Goal: Feedback & Contribution: Leave review/rating

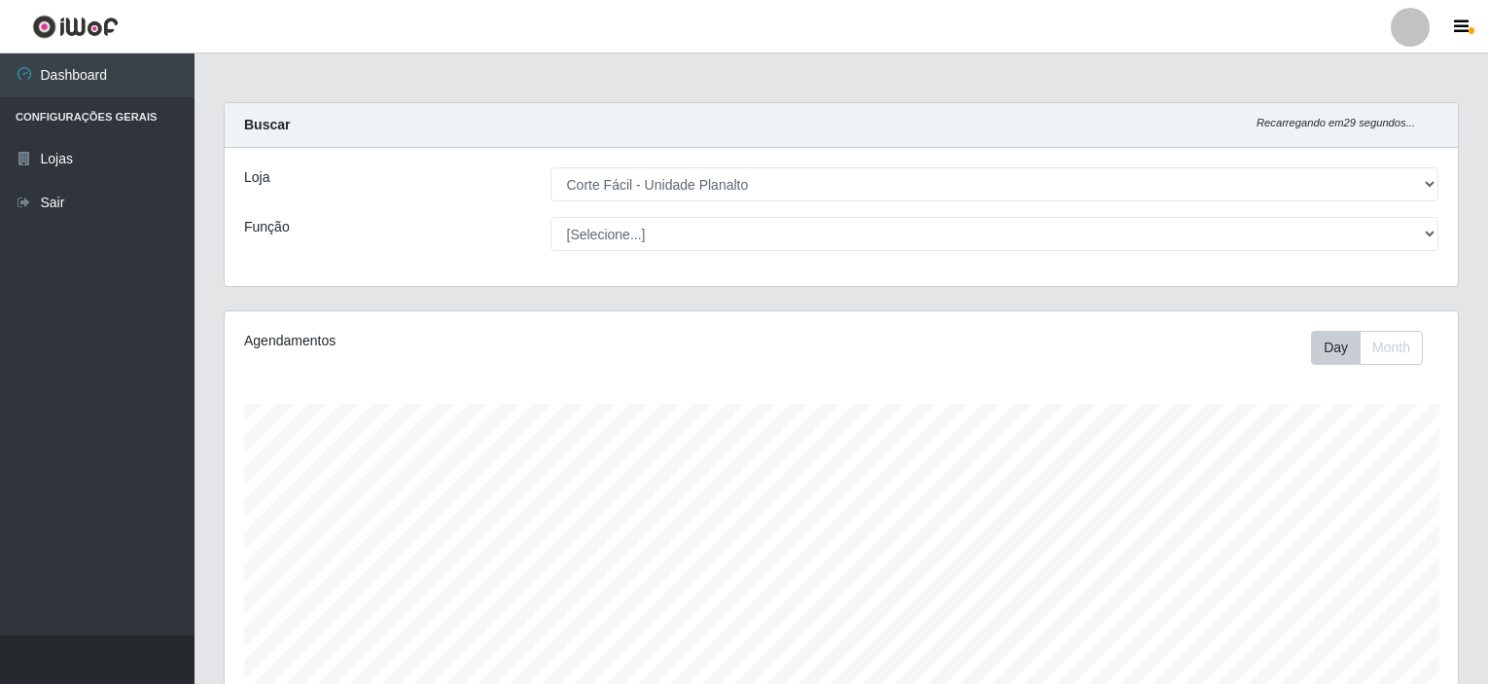
select select "202"
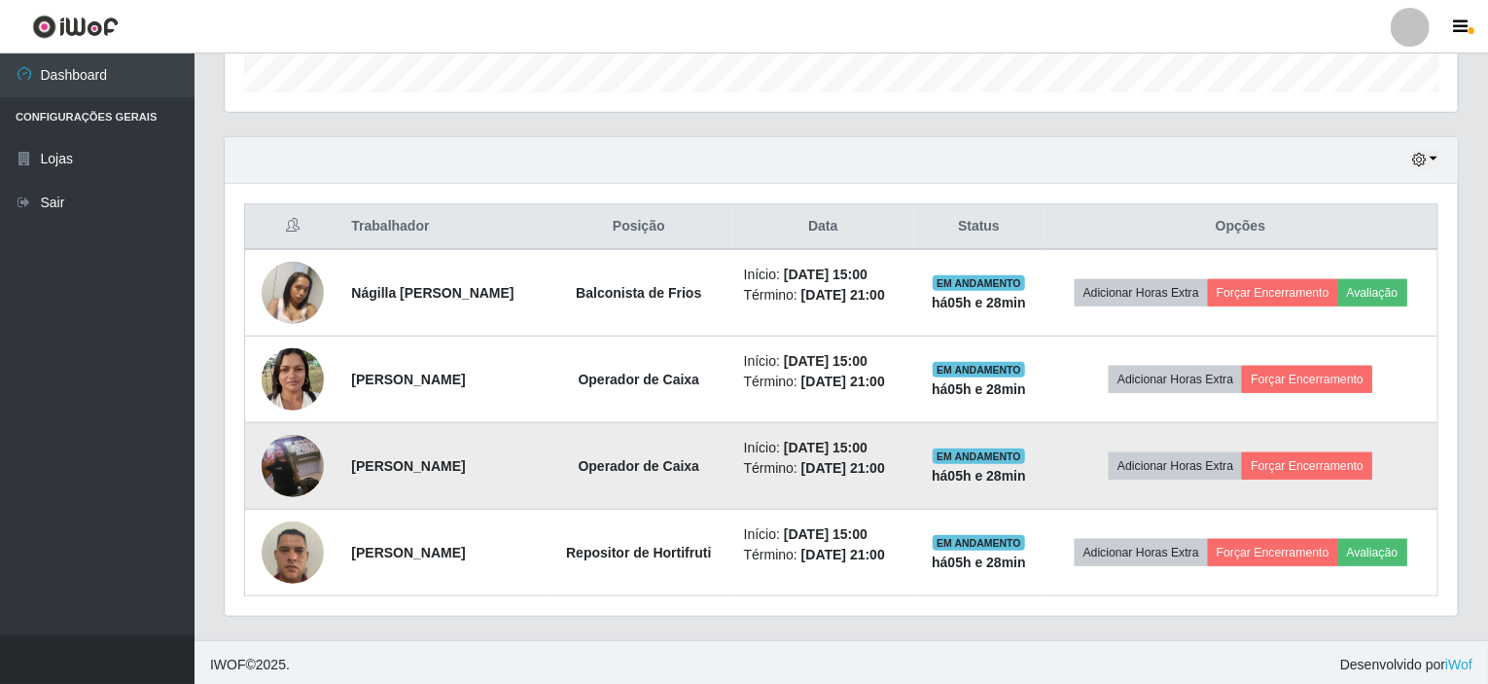
scroll to position [404, 1234]
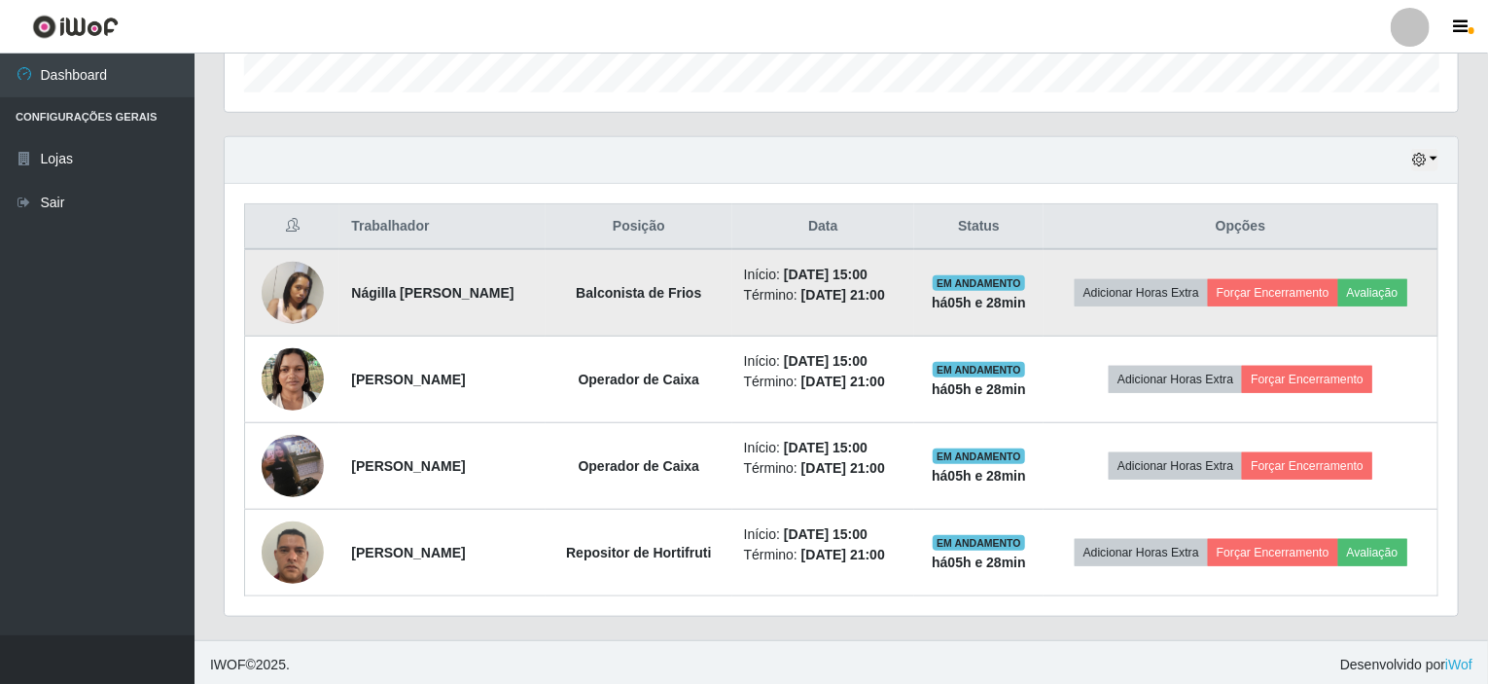
click at [262, 293] on img at bounding box center [293, 292] width 62 height 83
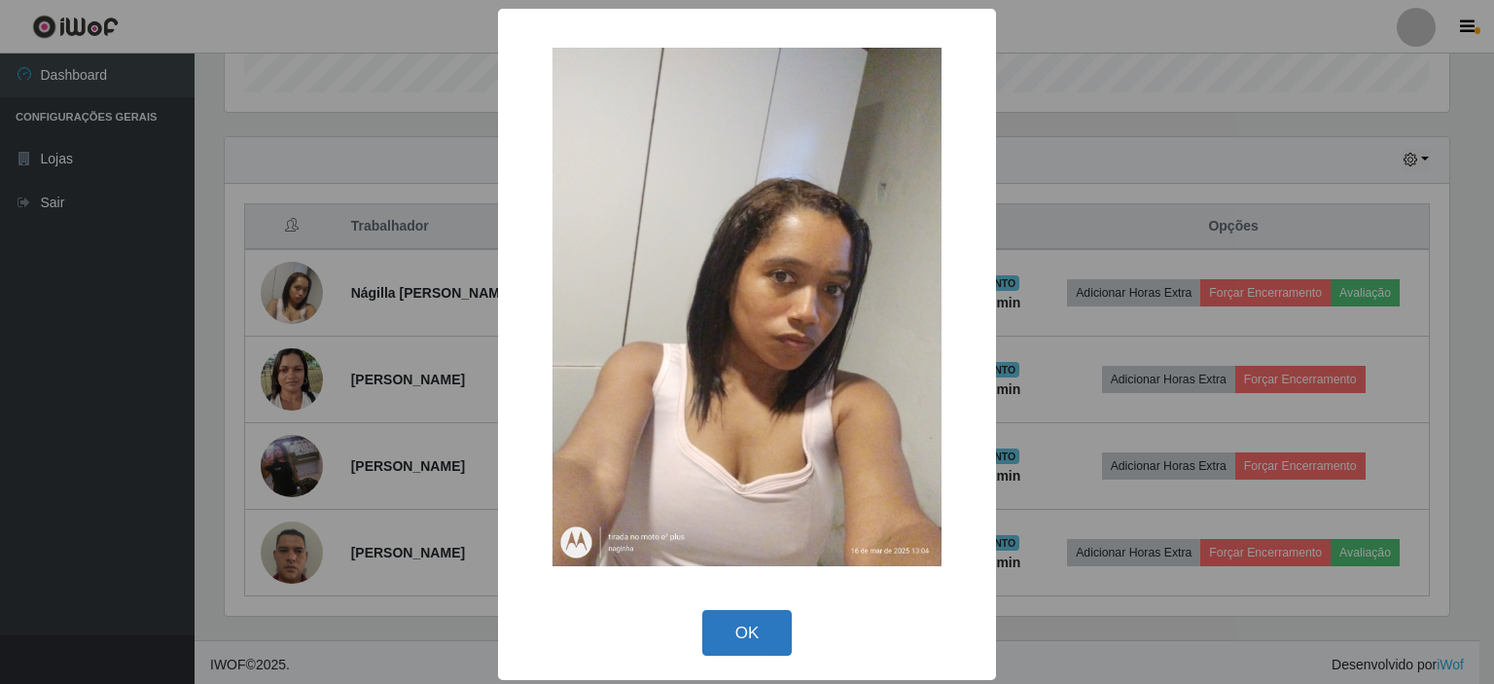
click at [747, 633] on button "OK" at bounding box center [747, 633] width 90 height 46
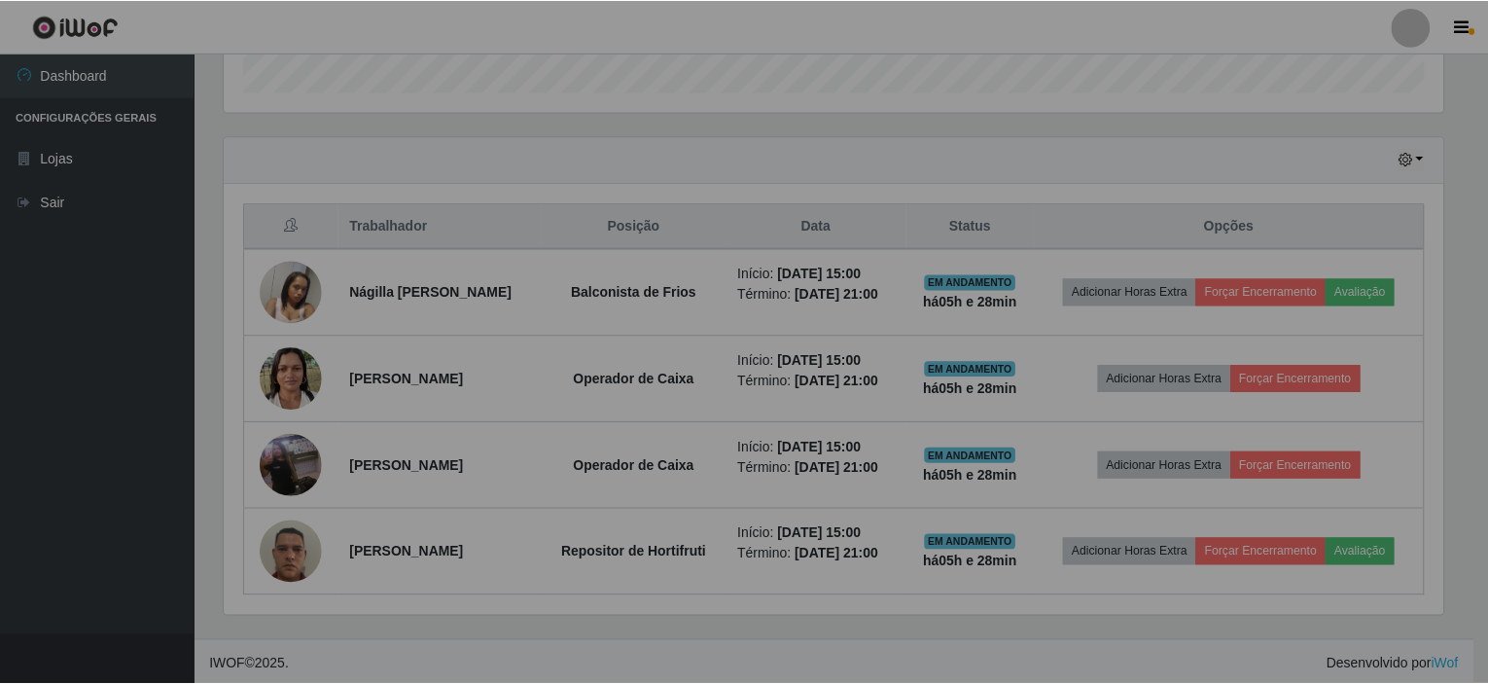
scroll to position [404, 1234]
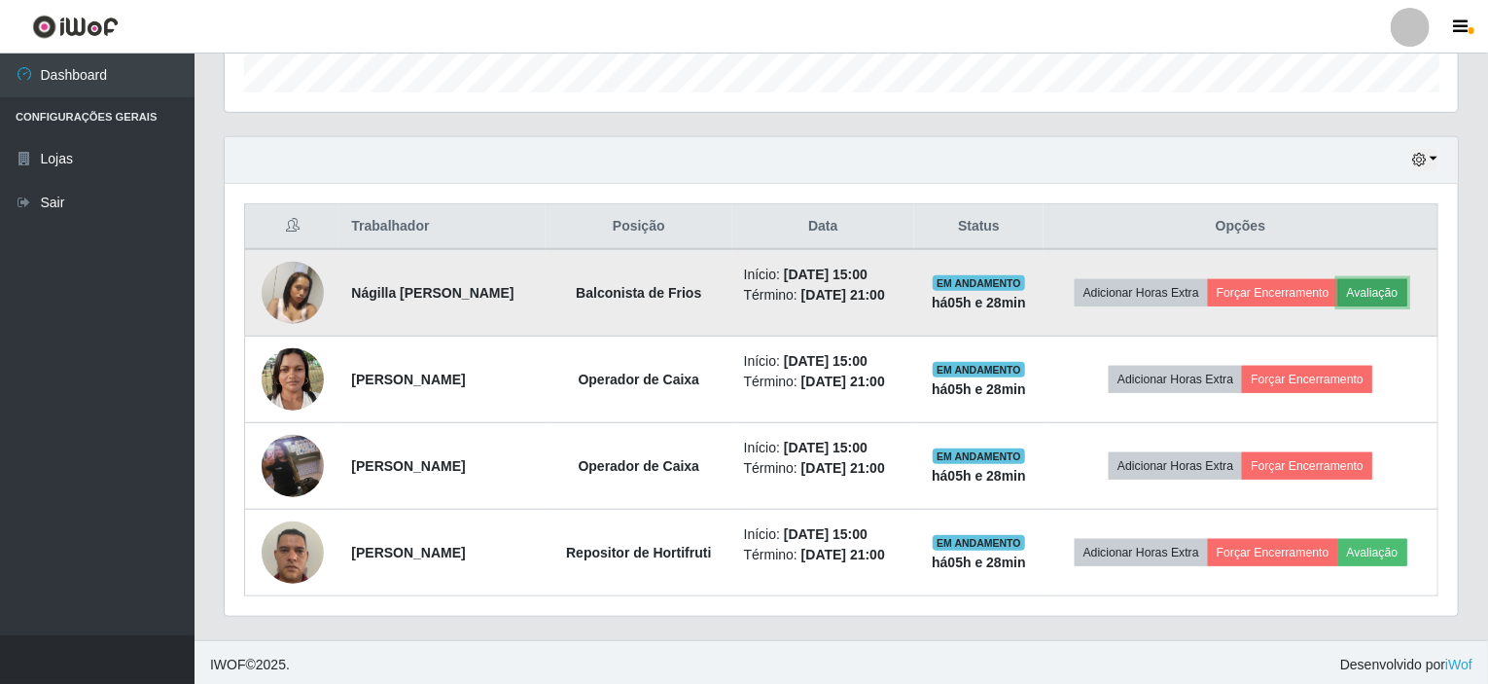
click at [1391, 288] on button "Avaliação" at bounding box center [1373, 292] width 69 height 27
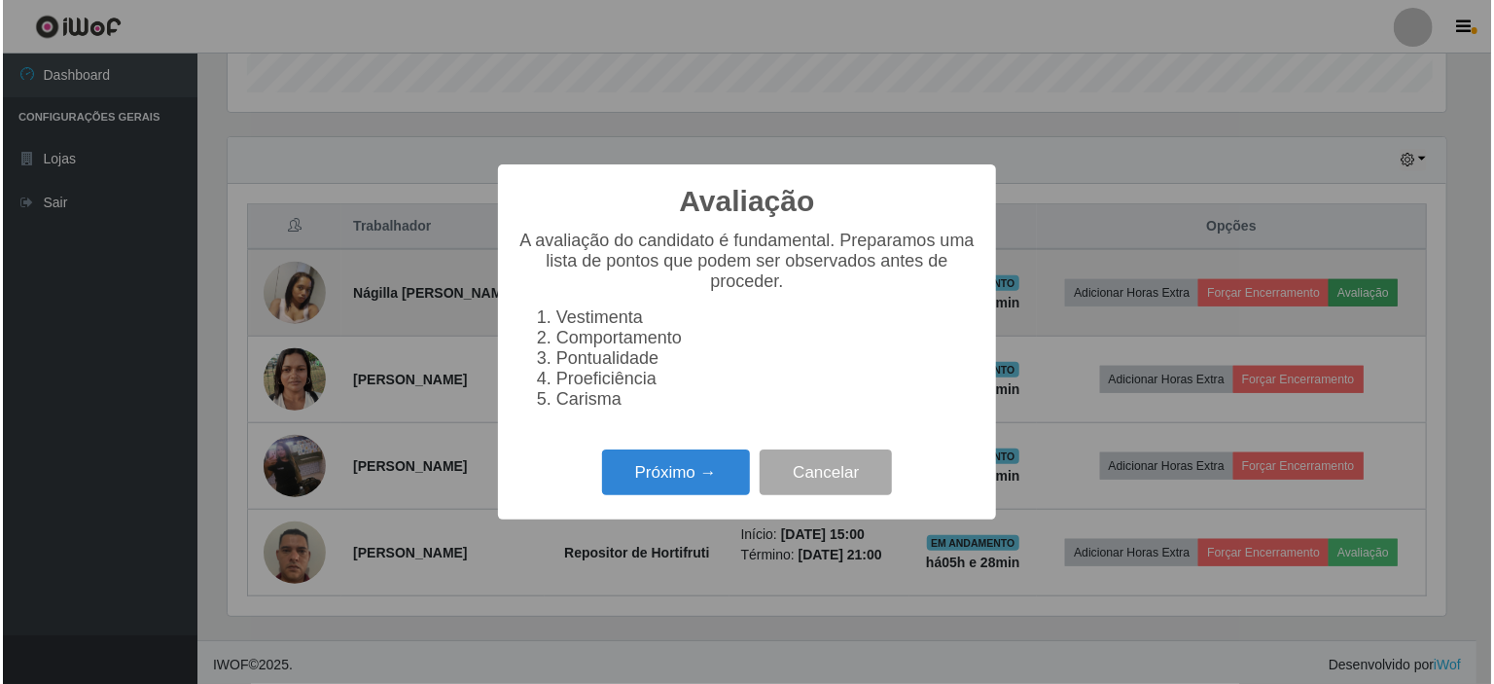
scroll to position [404, 1226]
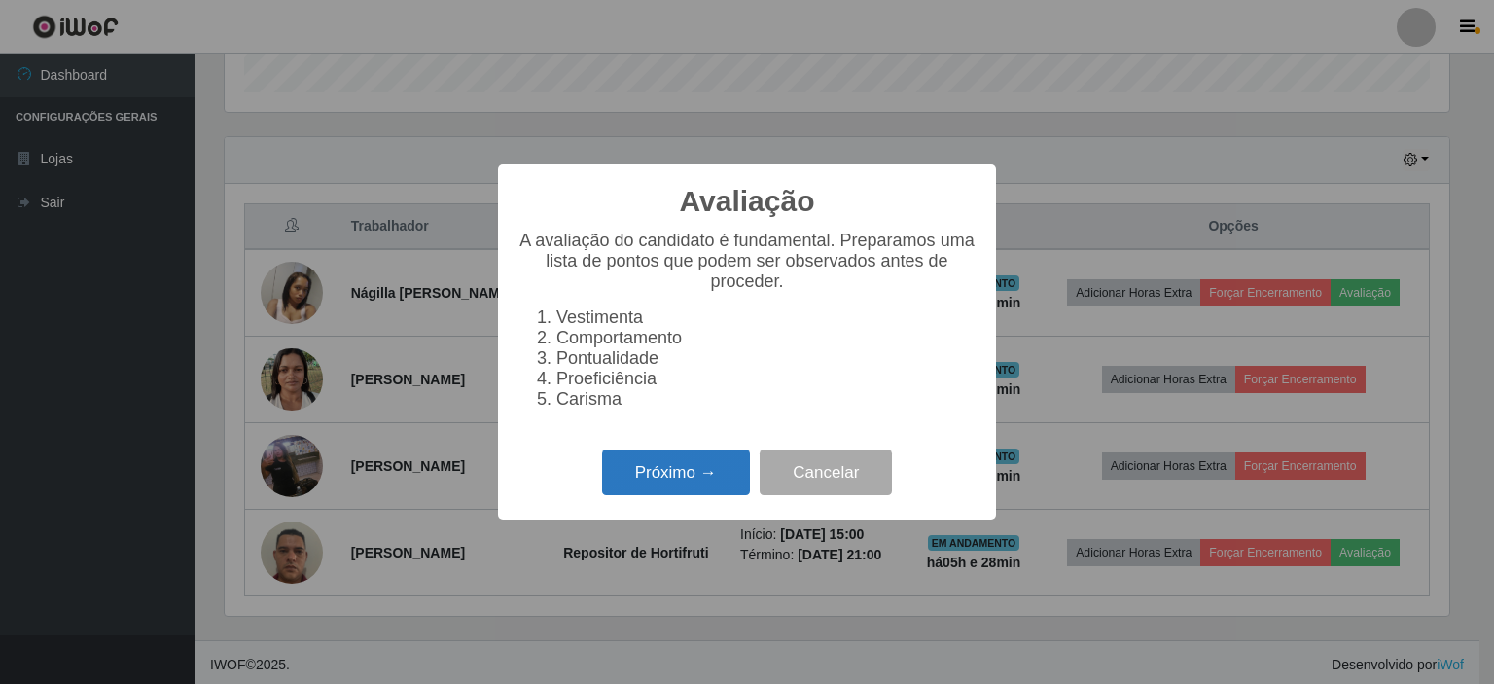
click at [641, 485] on button "Próximo →" at bounding box center [676, 472] width 148 height 46
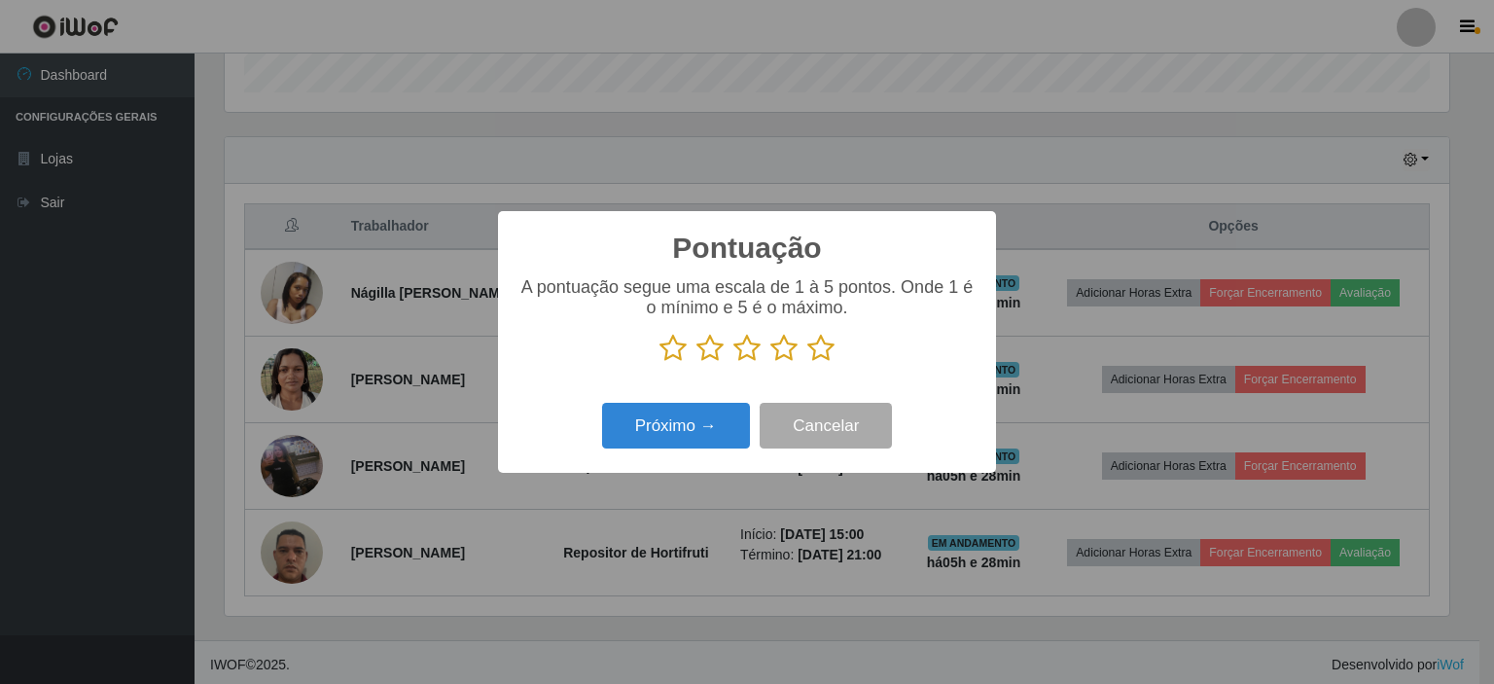
scroll to position [972441, 971619]
click at [743, 358] on icon at bounding box center [747, 348] width 27 height 29
click at [734, 363] on input "radio" at bounding box center [734, 363] width 0 height 0
click at [720, 412] on button "Próximo →" at bounding box center [676, 426] width 148 height 46
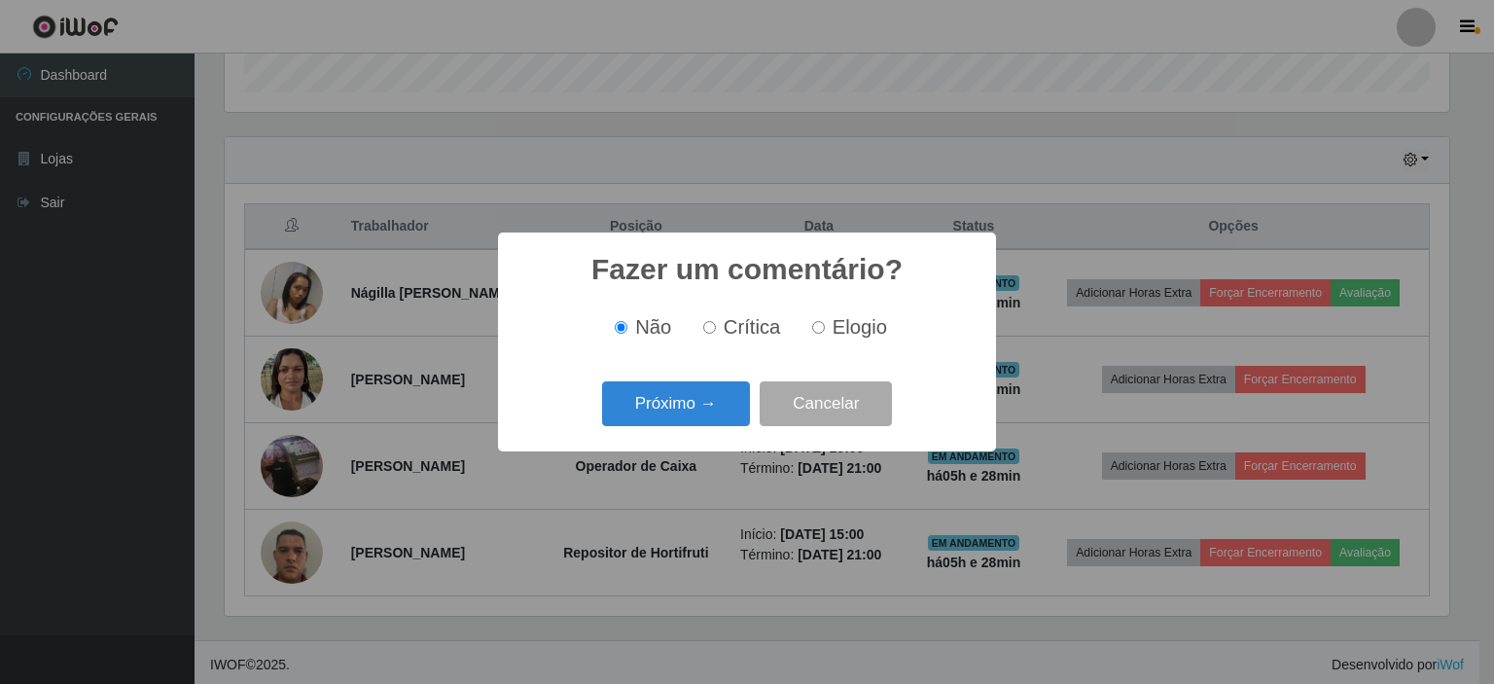
click at [713, 329] on input "Crítica" at bounding box center [709, 327] width 13 height 13
radio input "true"
click at [689, 411] on button "Próximo →" at bounding box center [676, 404] width 148 height 46
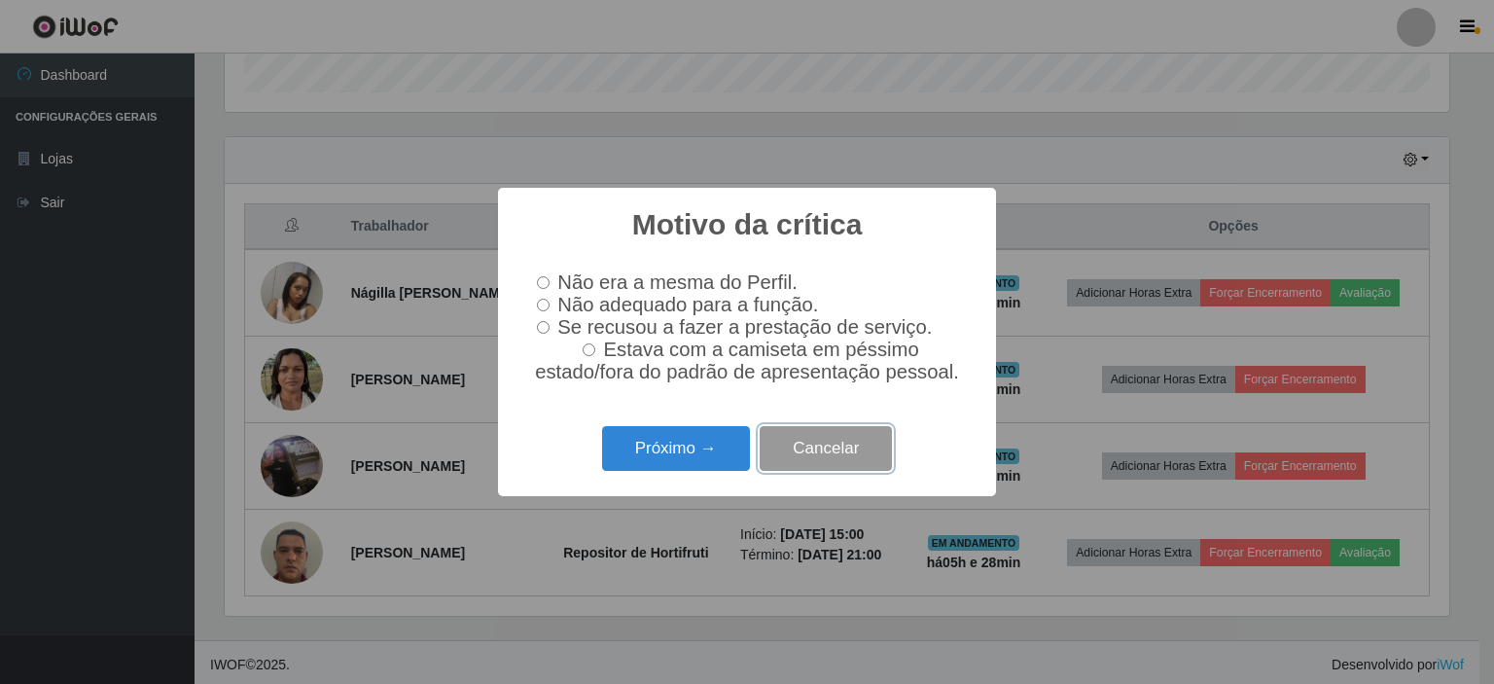
click at [840, 447] on button "Cancelar" at bounding box center [826, 449] width 132 height 46
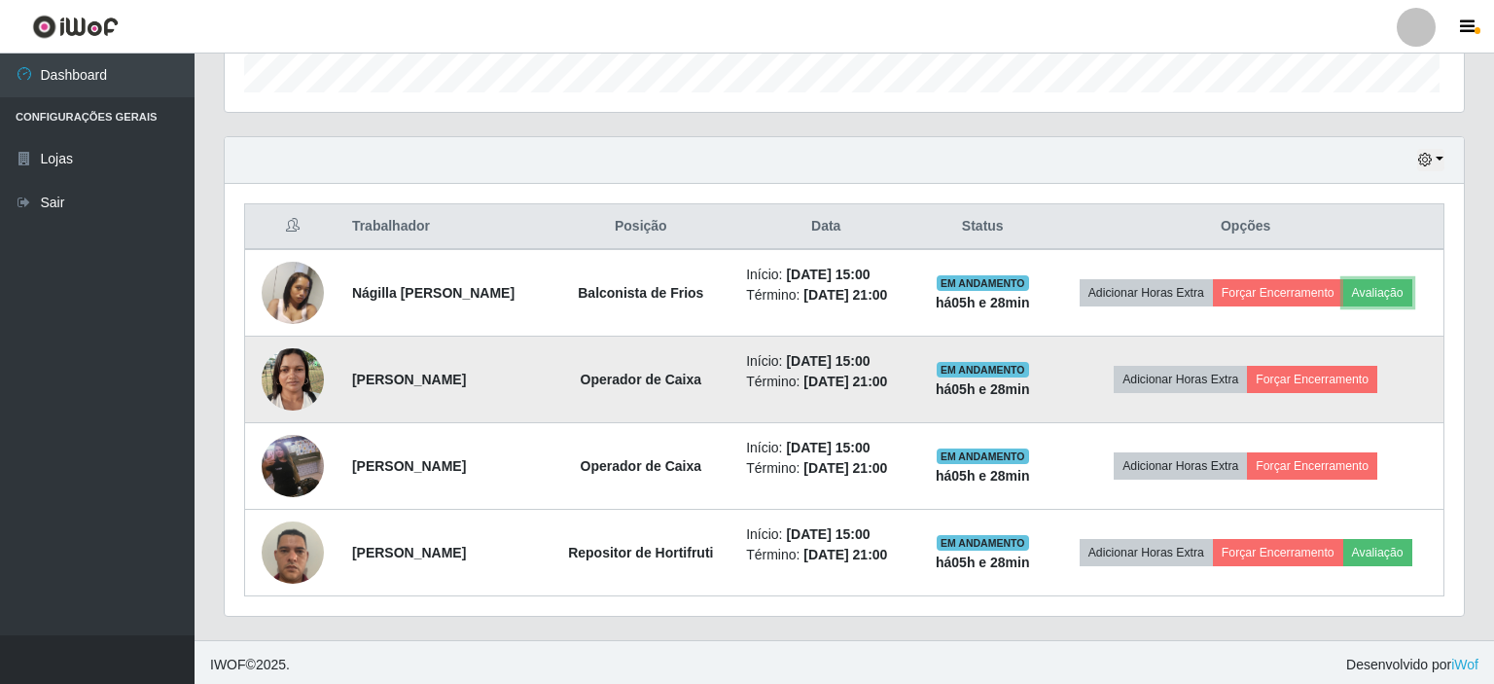
scroll to position [404, 1234]
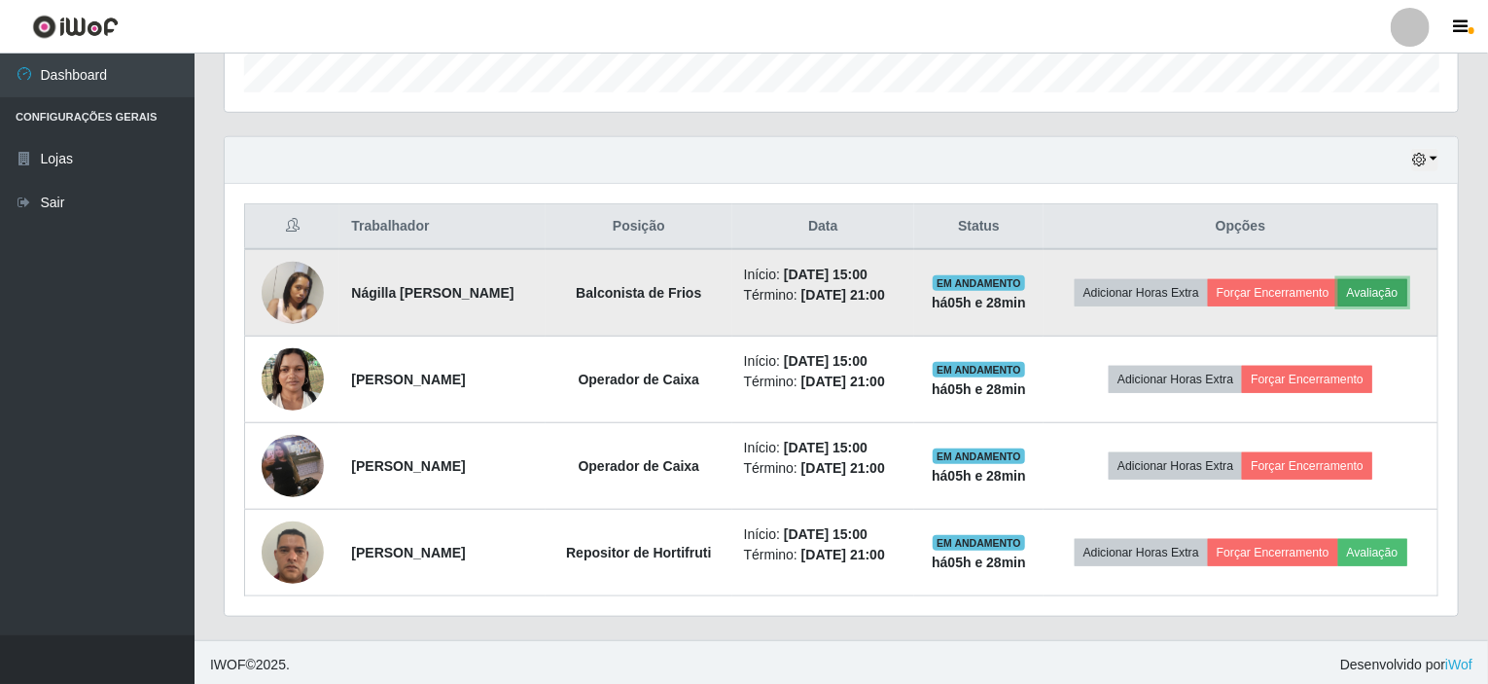
click at [1392, 285] on button "Avaliação" at bounding box center [1373, 292] width 69 height 27
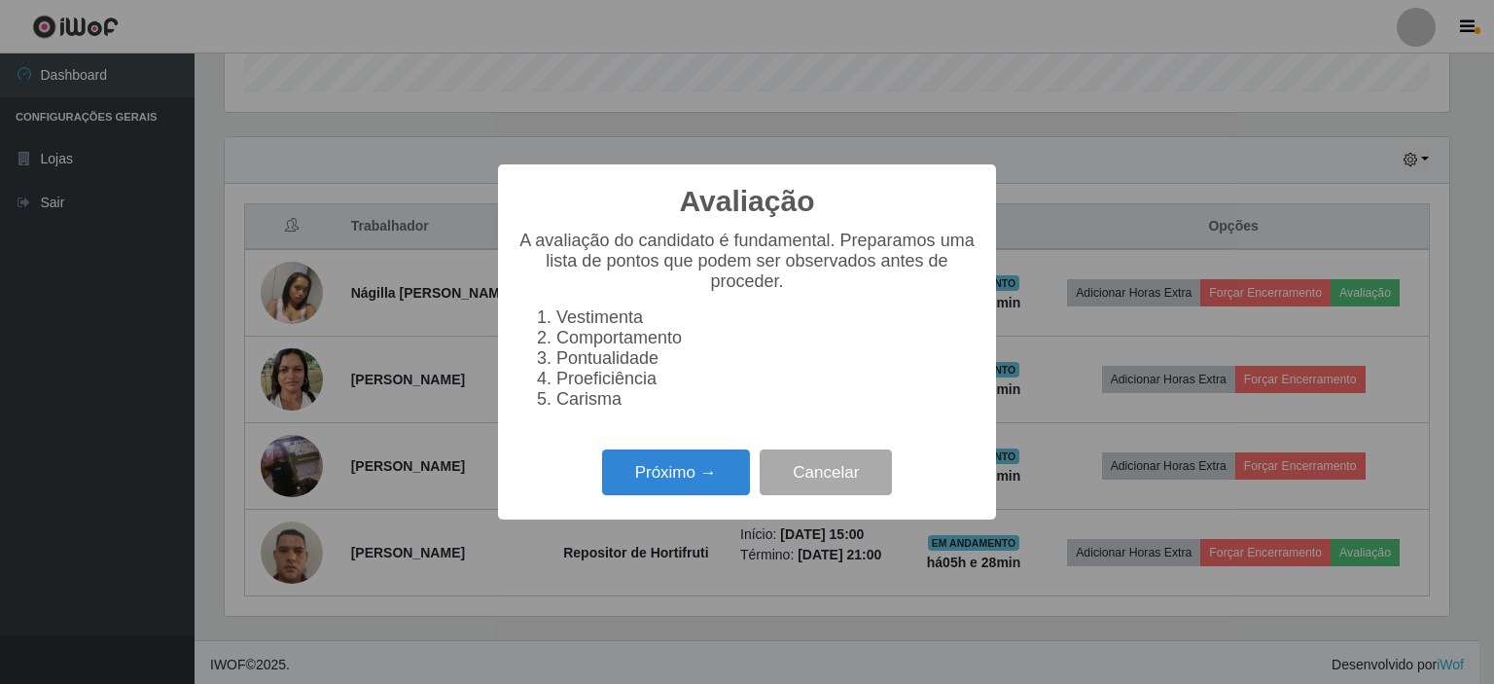
scroll to position [404, 1226]
click at [650, 482] on button "Próximo →" at bounding box center [676, 472] width 148 height 46
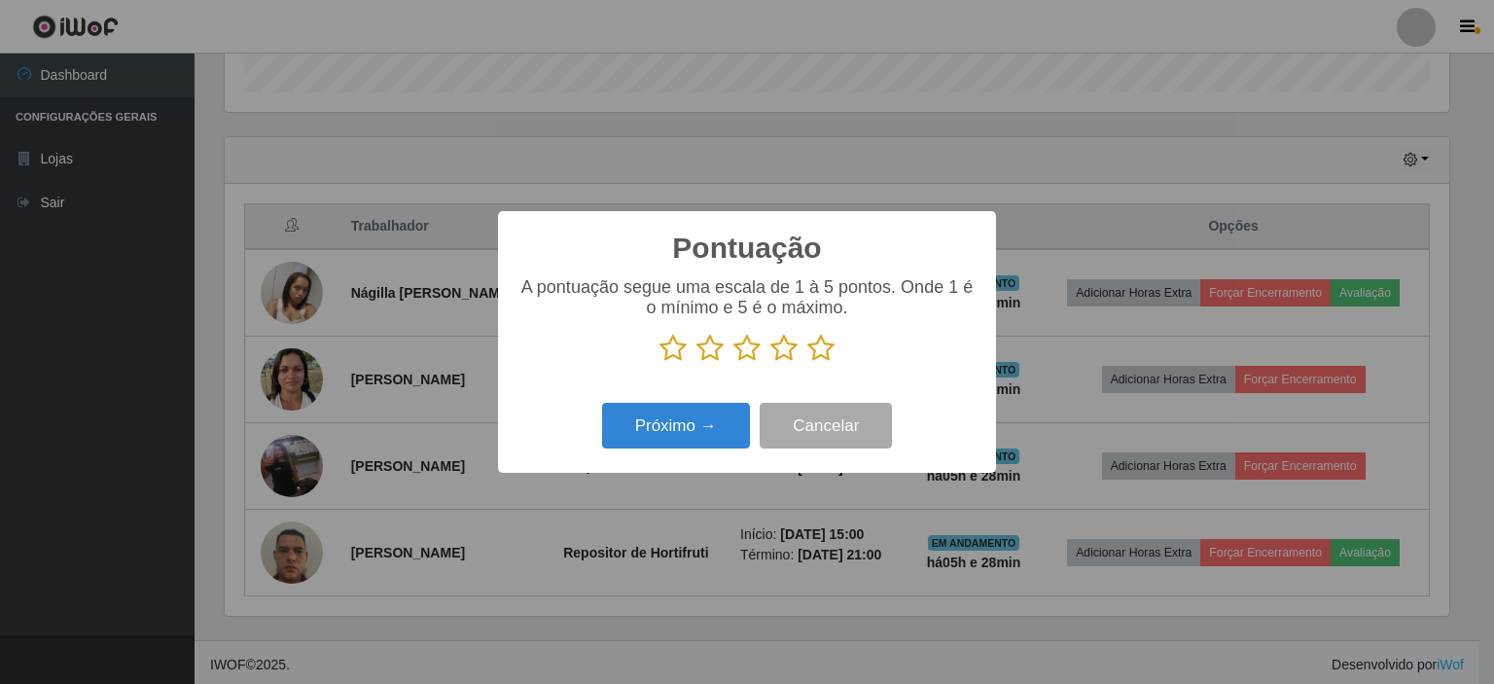
scroll to position [972441, 971619]
click at [743, 358] on icon at bounding box center [747, 348] width 27 height 29
click at [734, 363] on input "radio" at bounding box center [734, 363] width 0 height 0
click at [712, 432] on button "Próximo →" at bounding box center [676, 426] width 148 height 46
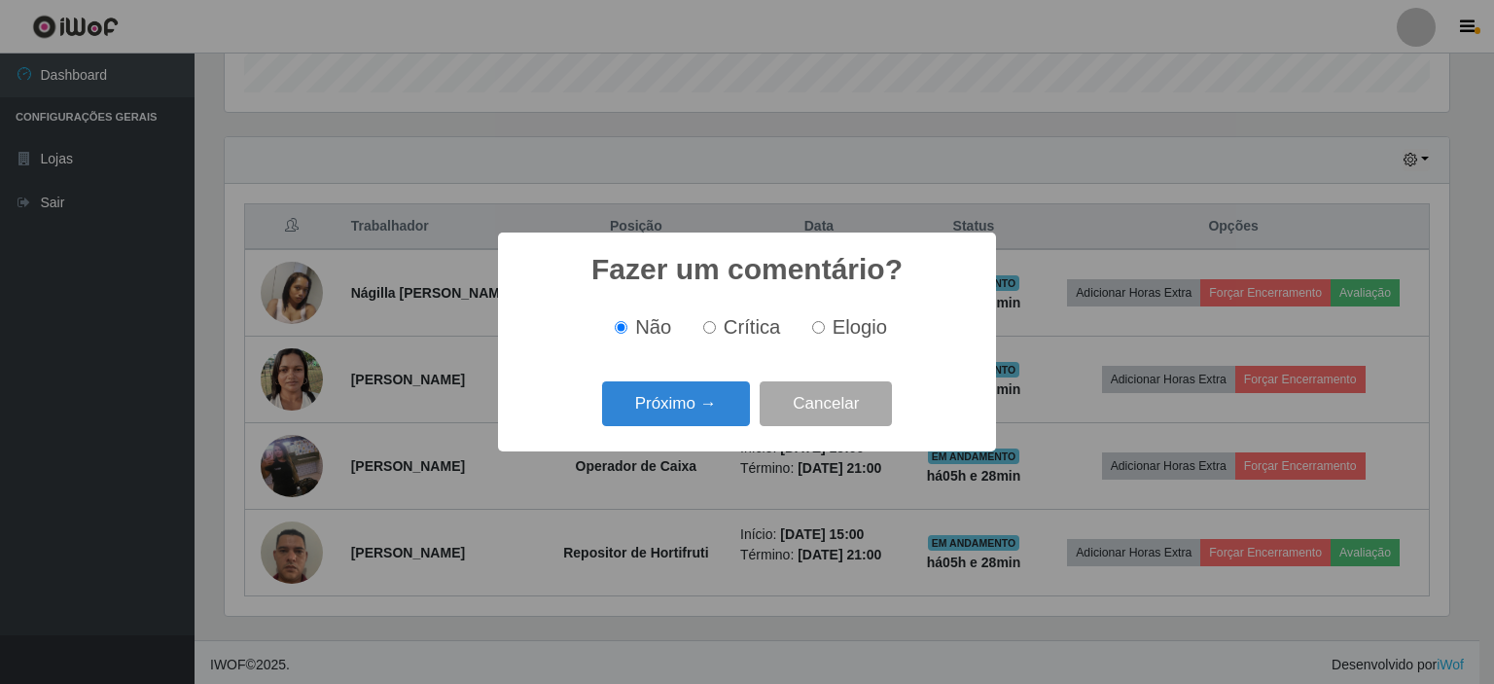
click at [703, 328] on label "Crítica" at bounding box center [739, 327] width 86 height 22
click at [703, 328] on input "Crítica" at bounding box center [709, 327] width 13 height 13
radio input "true"
click at [688, 405] on button "Próximo →" at bounding box center [676, 404] width 148 height 46
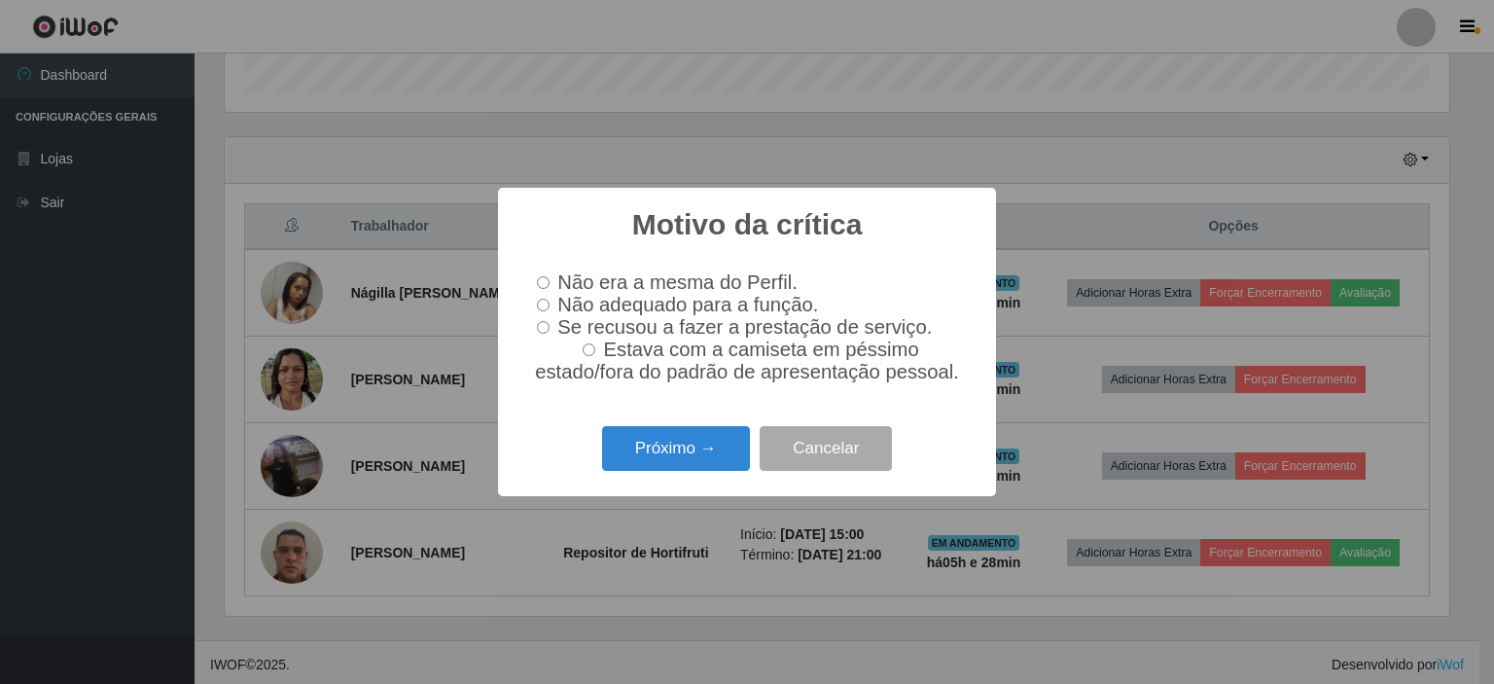
click at [591, 305] on span "Não adequado para a função." at bounding box center [687, 304] width 261 height 21
click at [550, 305] on input "Não adequado para a função." at bounding box center [543, 305] width 13 height 13
radio input "true"
click at [685, 447] on button "Próximo →" at bounding box center [676, 449] width 148 height 46
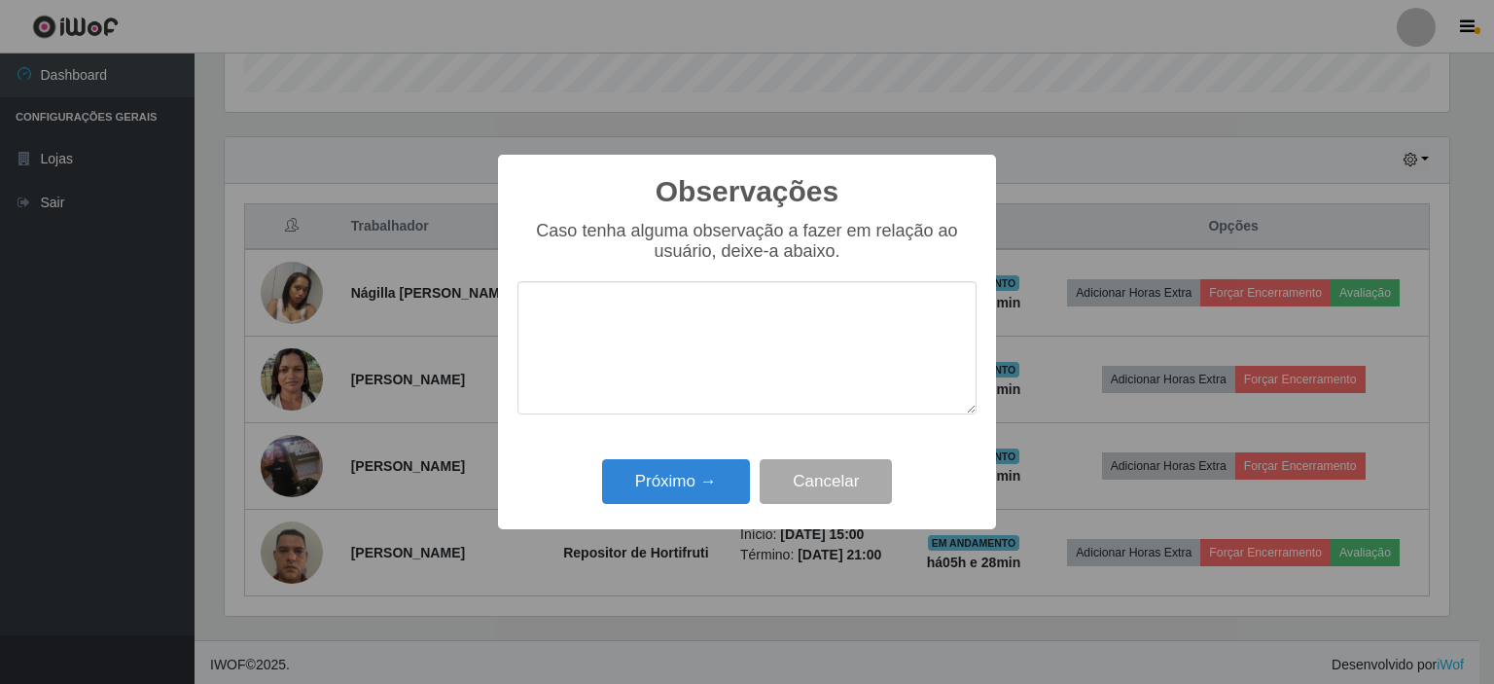
click at [677, 316] on textarea at bounding box center [747, 347] width 459 height 133
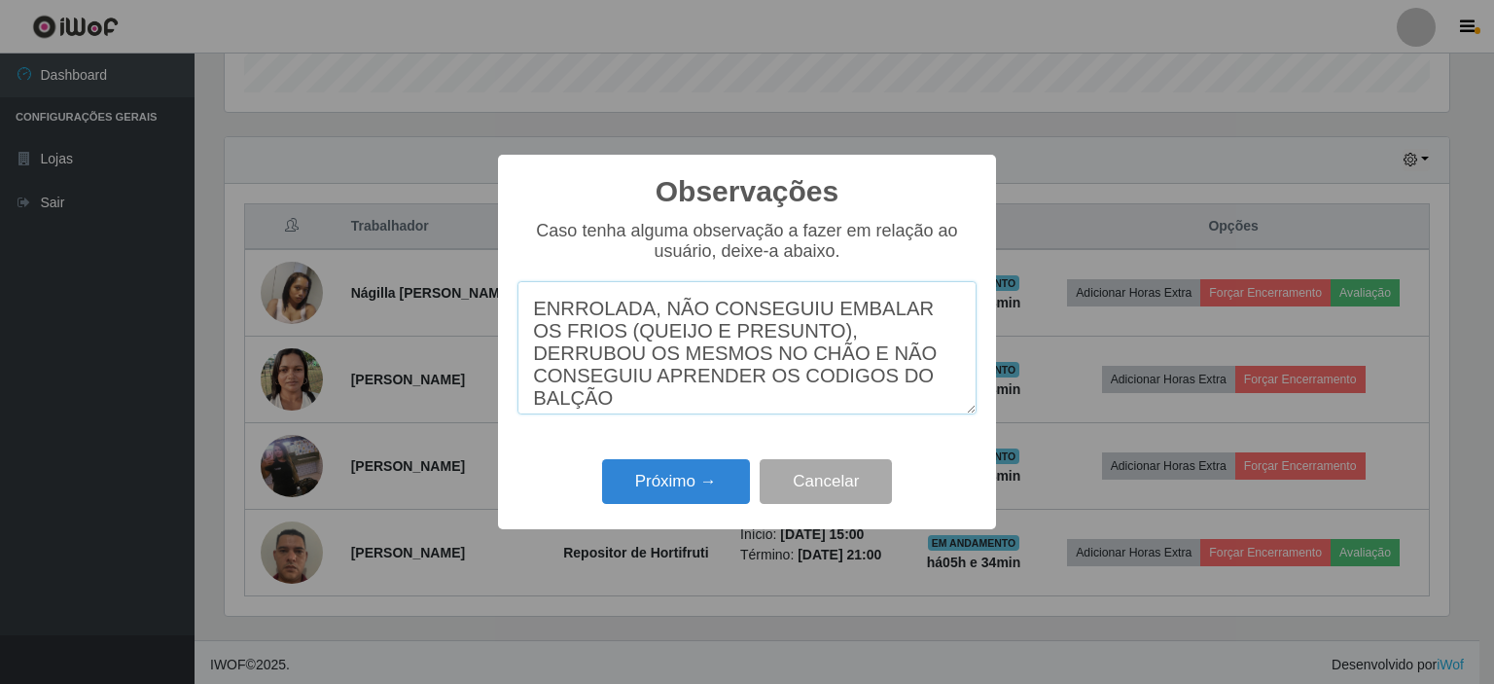
click at [691, 393] on textarea "ENRROLADA, NÃO CONSEGUIU EMBALAR OS FRIOS (QUEIJO E PRESUNTO), DERRUBOU OS MESM…" at bounding box center [747, 347] width 459 height 133
click at [880, 366] on textarea "ENRROLADA, NÃO CONSEGUIU EMBALAR OS FRIOS (QUEIJO E PRESUNTO), DERRUBOU OS MESM…" at bounding box center [747, 347] width 459 height 133
click at [886, 399] on textarea "ENRROLADA, NÃO CONSEGUIU EMBALAR OS FRIOS (QUEIJO E PRESUNTO), DERRUBOU OS MESM…" at bounding box center [747, 347] width 459 height 133
click at [568, 311] on textarea "ENRROLADA, NÃO CONSEGUIU EMBALAR OS FRIOS (QUEIJO E PRESUNTO), DERRUBOU OS MESM…" at bounding box center [747, 347] width 459 height 133
click at [684, 309] on textarea "ENROLADA, NÃO CONSEGUIU EMBALAR OS FRIOS (QUEIJO E PRESUNTO), DERRUBOU OS MESMO…" at bounding box center [747, 347] width 459 height 133
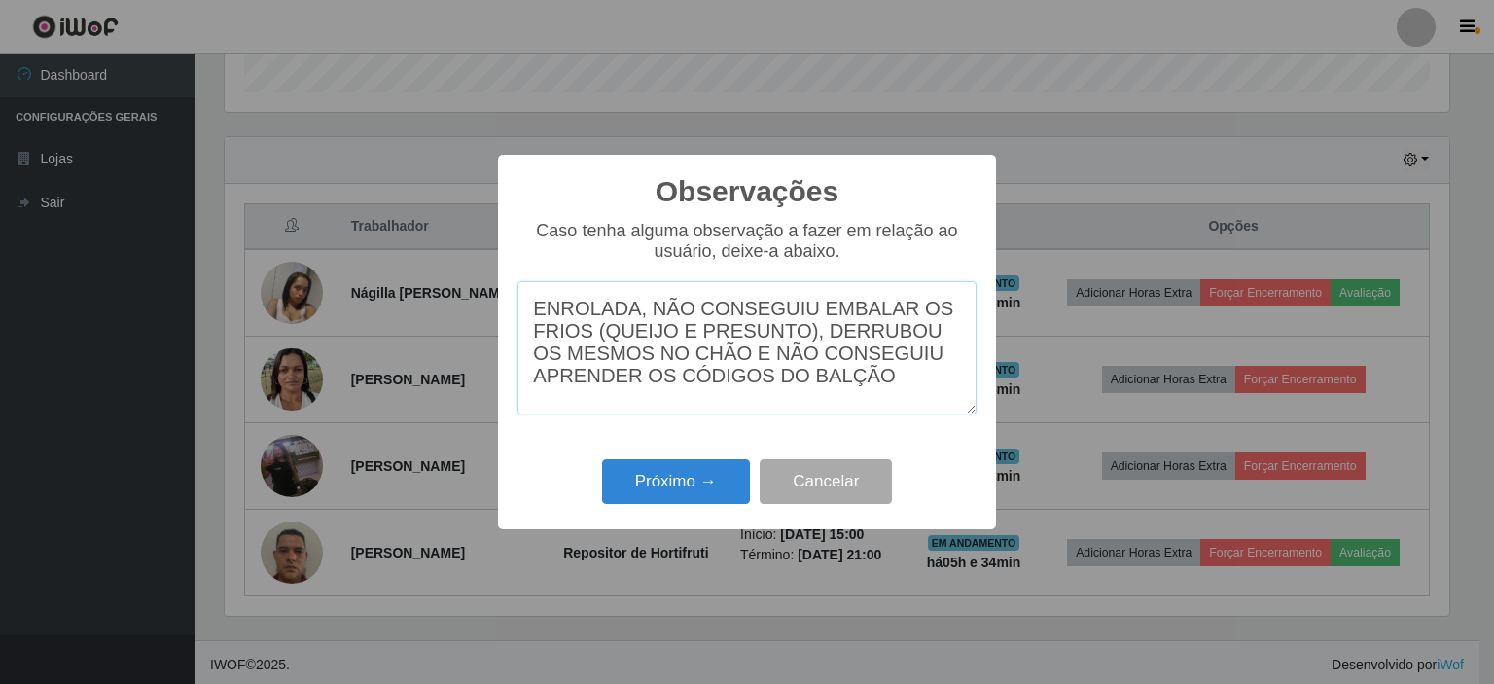
click at [878, 384] on textarea "ENROLADA, NÃO CONSEGUIU EMBALAR OS FRIOS (QUEIJO E PRESUNTO), DERRUBOU OS MESMO…" at bounding box center [747, 347] width 459 height 133
click at [848, 393] on textarea "ENROLADA, NÃO CONSEGUIU EMBALAR OS FRIOS (QUEIJO E PRESUNTO), DERRUBOU OS MESMO…" at bounding box center [747, 347] width 459 height 133
click at [895, 387] on textarea "ENROLADA, NÃO CONSEGUIU EMBALAR OS FRIOS (QUEIJO E PRESUNTO), DERRUBOU OS MESMO…" at bounding box center [747, 347] width 459 height 133
type textarea "ENROLADA, NÃO CONSEGUIU EMBALAR OS FRIOS (QUEIJO E PRESUNTO), DERRUBOU OS MESMO…"
click at [673, 485] on button "Próximo →" at bounding box center [676, 482] width 148 height 46
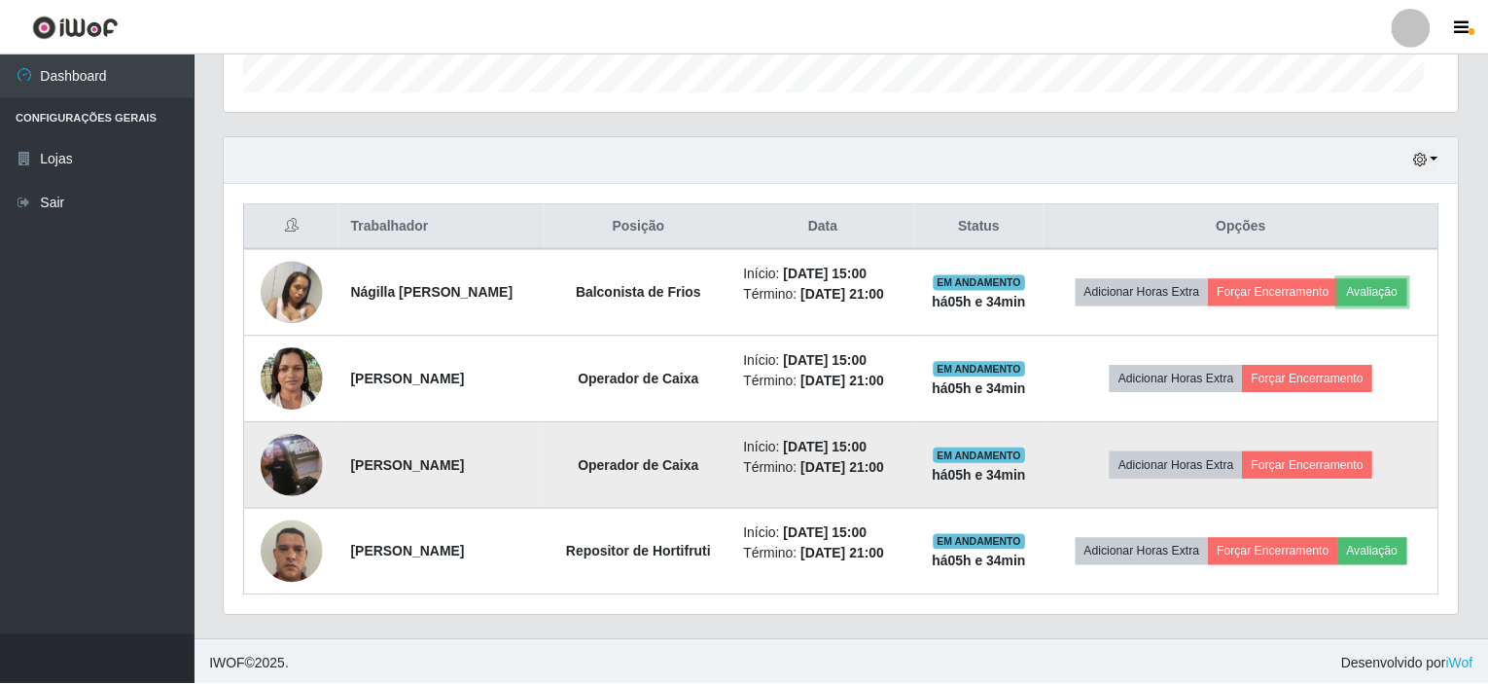
scroll to position [404, 1234]
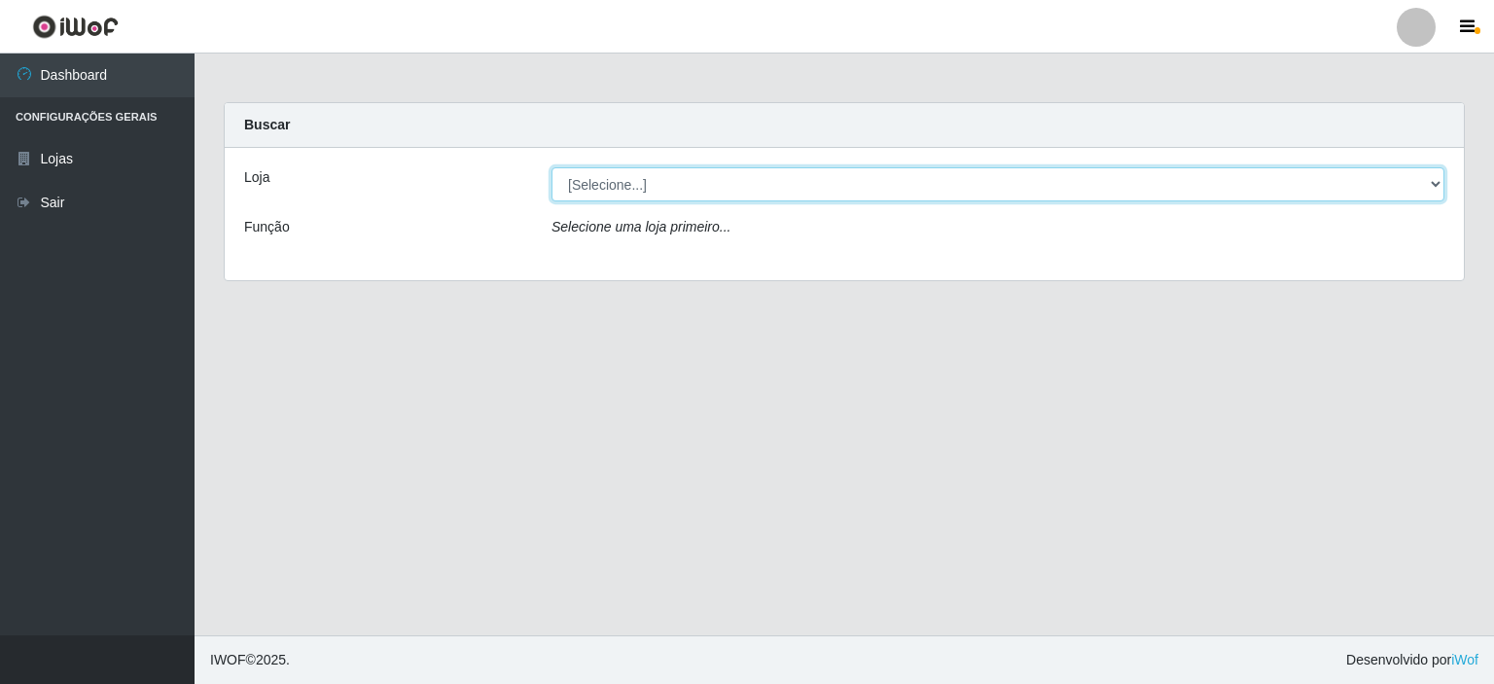
click at [823, 197] on select "[Selecione...] Corte Fácil - Unidade Planalto" at bounding box center [998, 184] width 893 height 34
select select "202"
click at [552, 167] on select "[Selecione...] Corte Fácil - Unidade Planalto" at bounding box center [998, 184] width 893 height 34
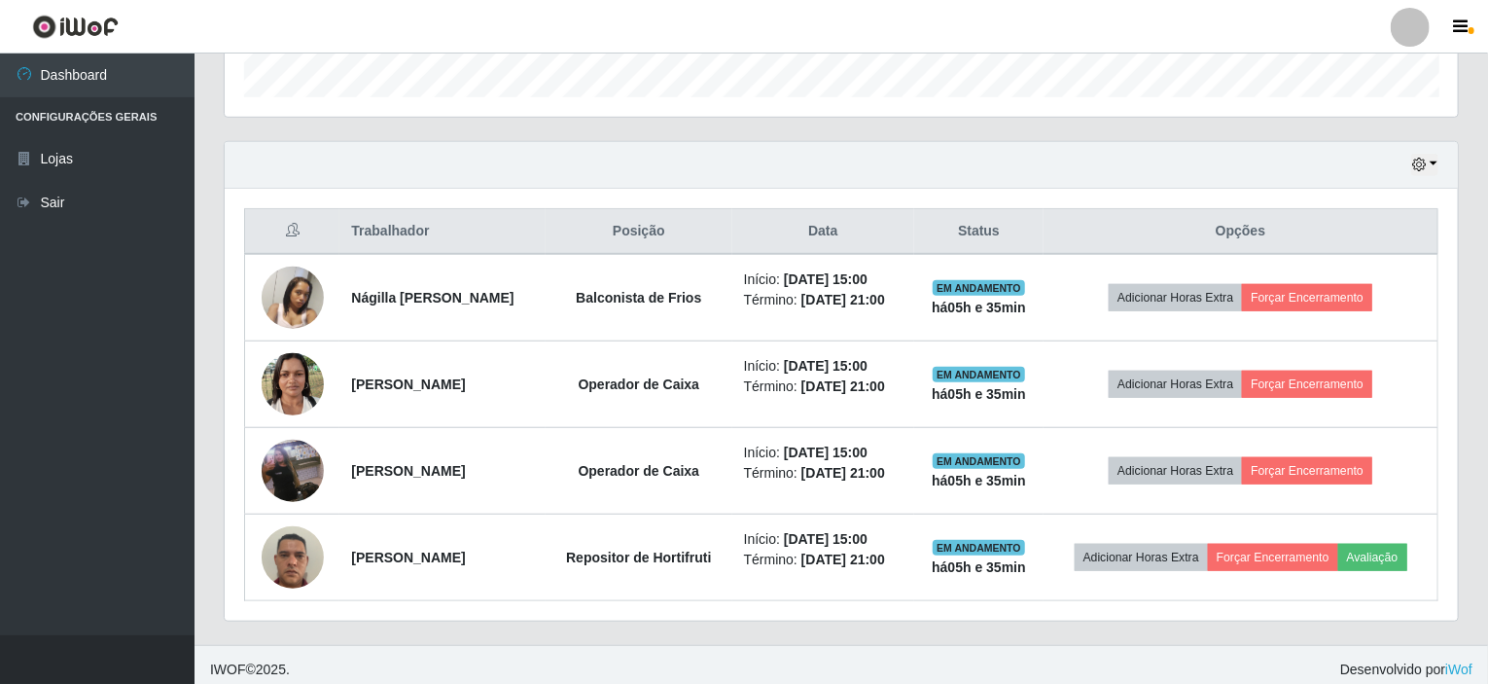
scroll to position [603, 0]
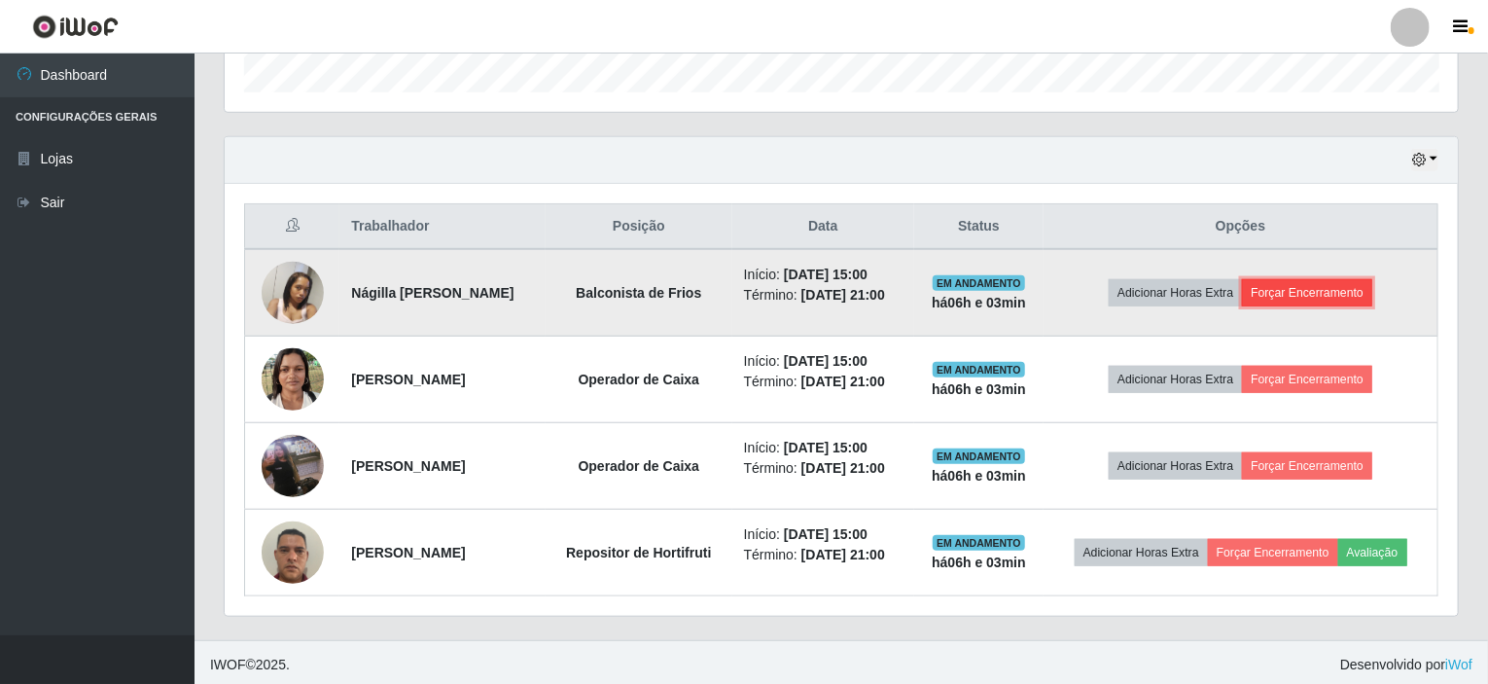
click at [1320, 294] on button "Forçar Encerramento" at bounding box center [1307, 292] width 130 height 27
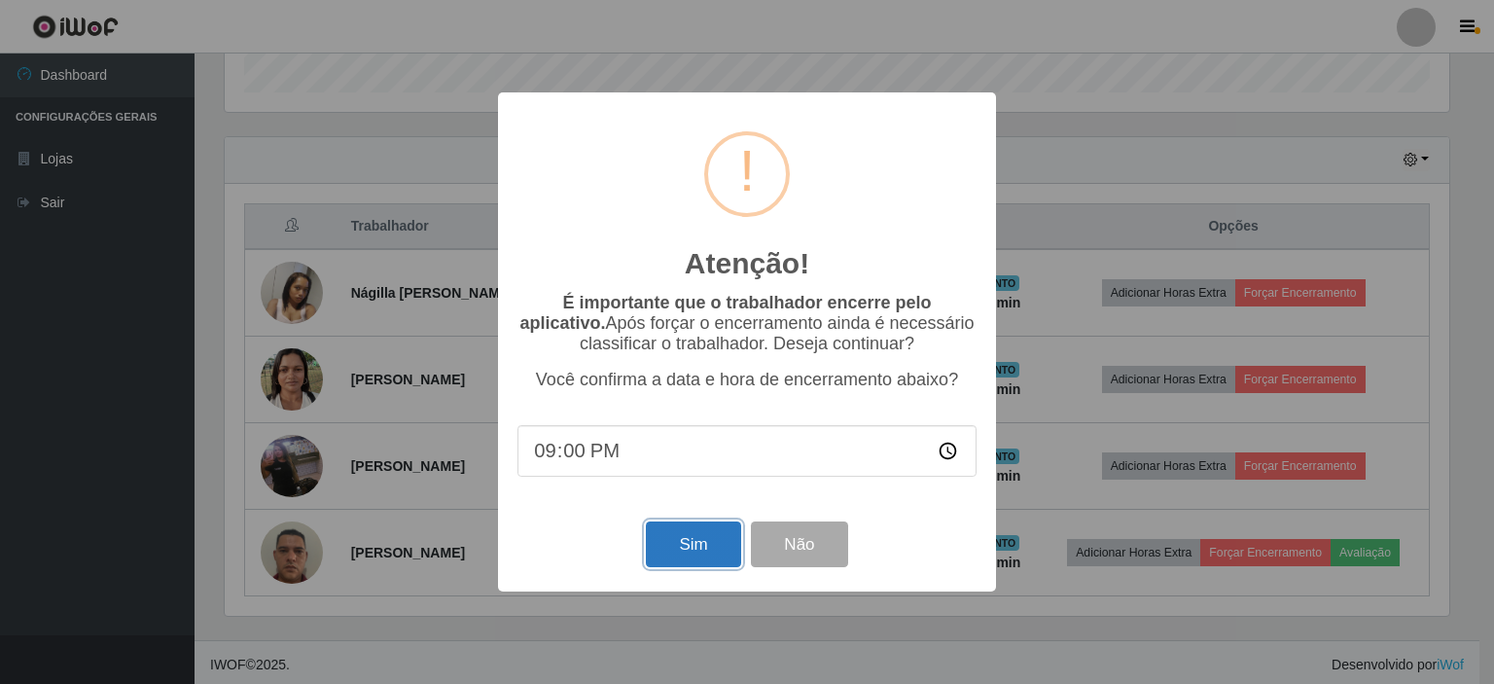
click at [666, 542] on button "Sim" at bounding box center [693, 544] width 94 height 46
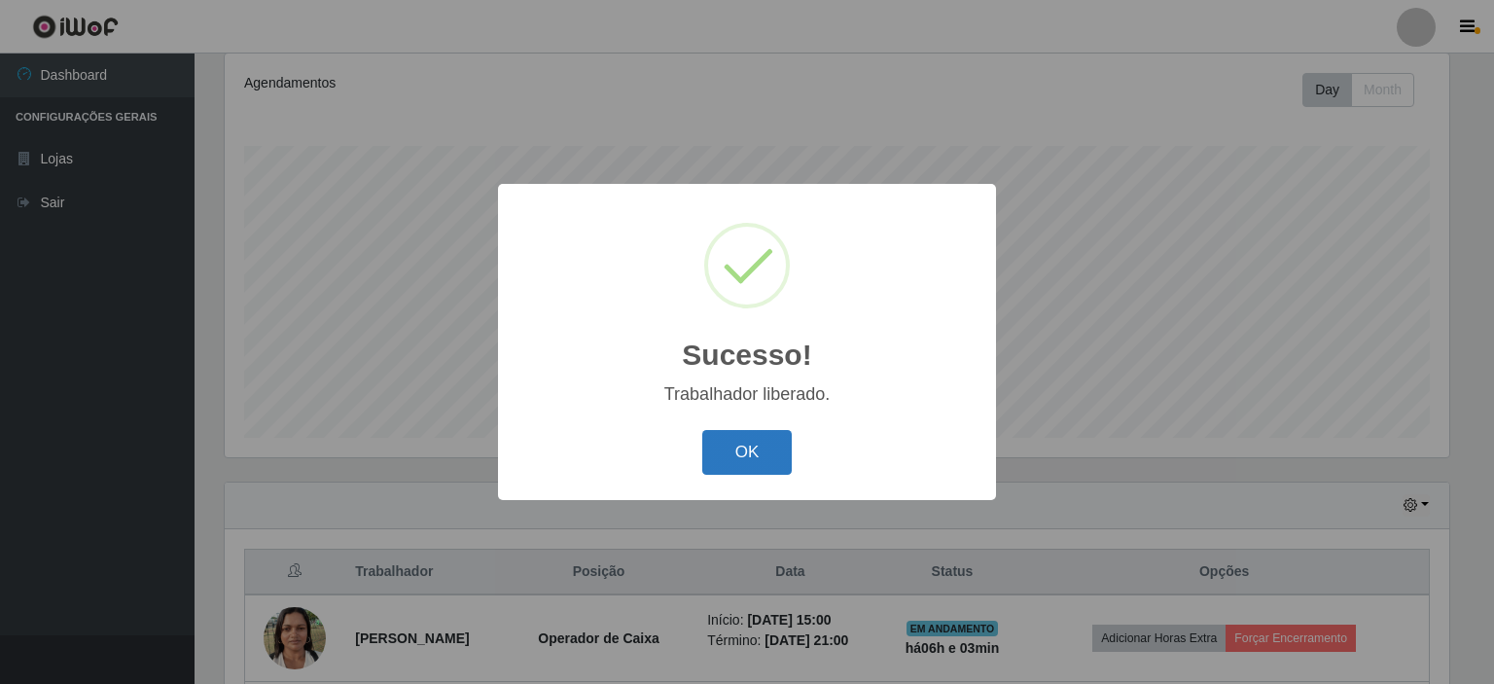
click at [767, 460] on button "OK" at bounding box center [747, 453] width 90 height 46
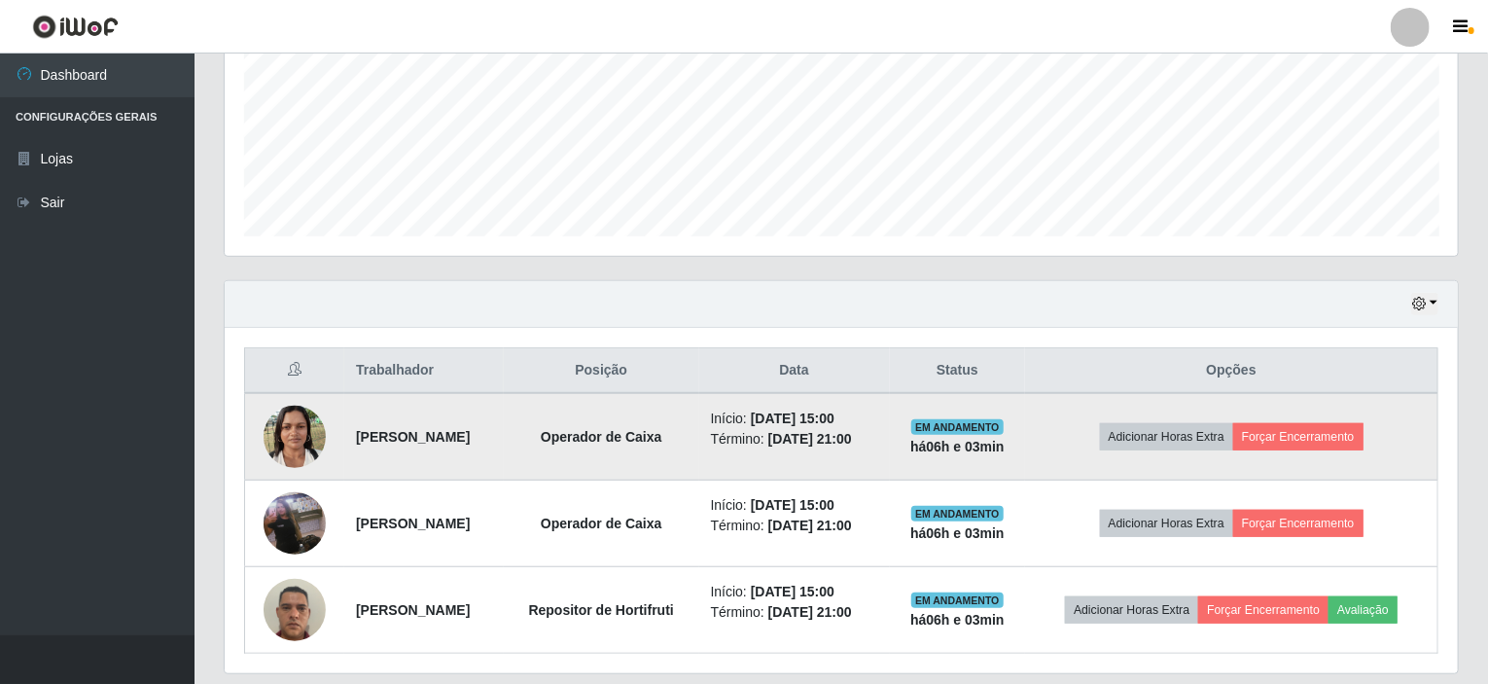
scroll to position [518, 0]
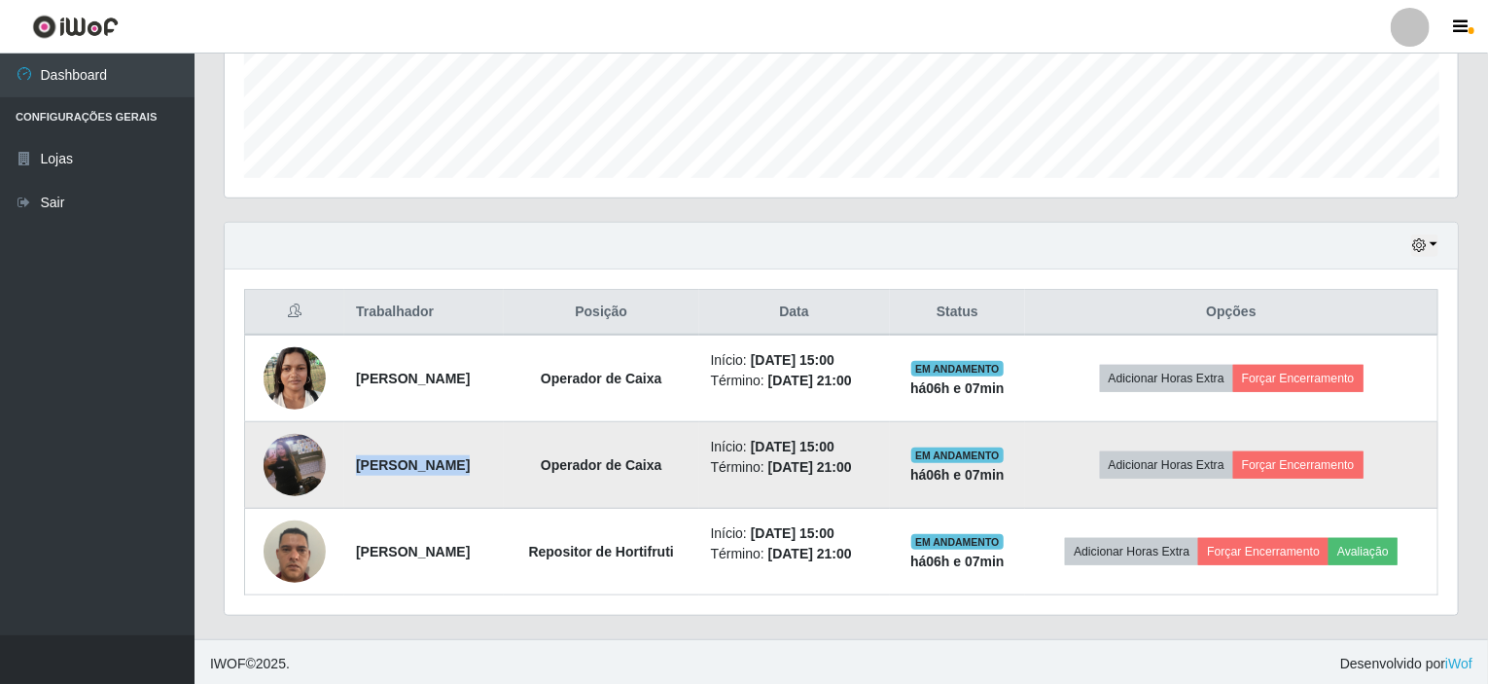
drag, startPoint x: 585, startPoint y: 470, endPoint x: 348, endPoint y: 473, distance: 236.4
click at [348, 473] on tr "Daniely Dayane Lourenço de Sousa Operador de Caixa Início: 25/08/2025, 15:00 Té…" at bounding box center [842, 465] width 1194 height 87
copy strong "[PERSON_NAME]"
